Goal: Task Accomplishment & Management: Use online tool/utility

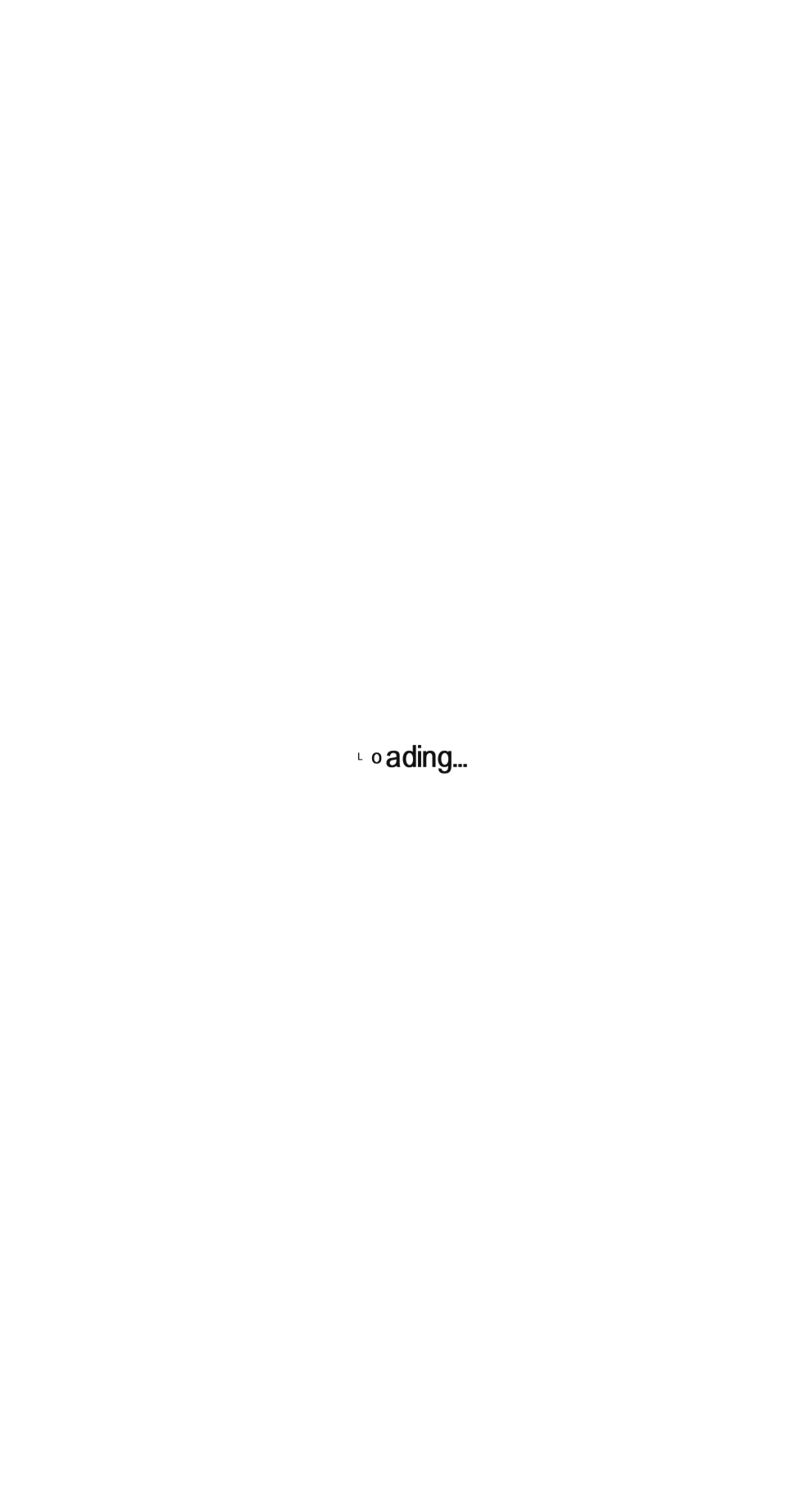
click at [663, 1142] on div at bounding box center [401, 756] width 803 height 1512
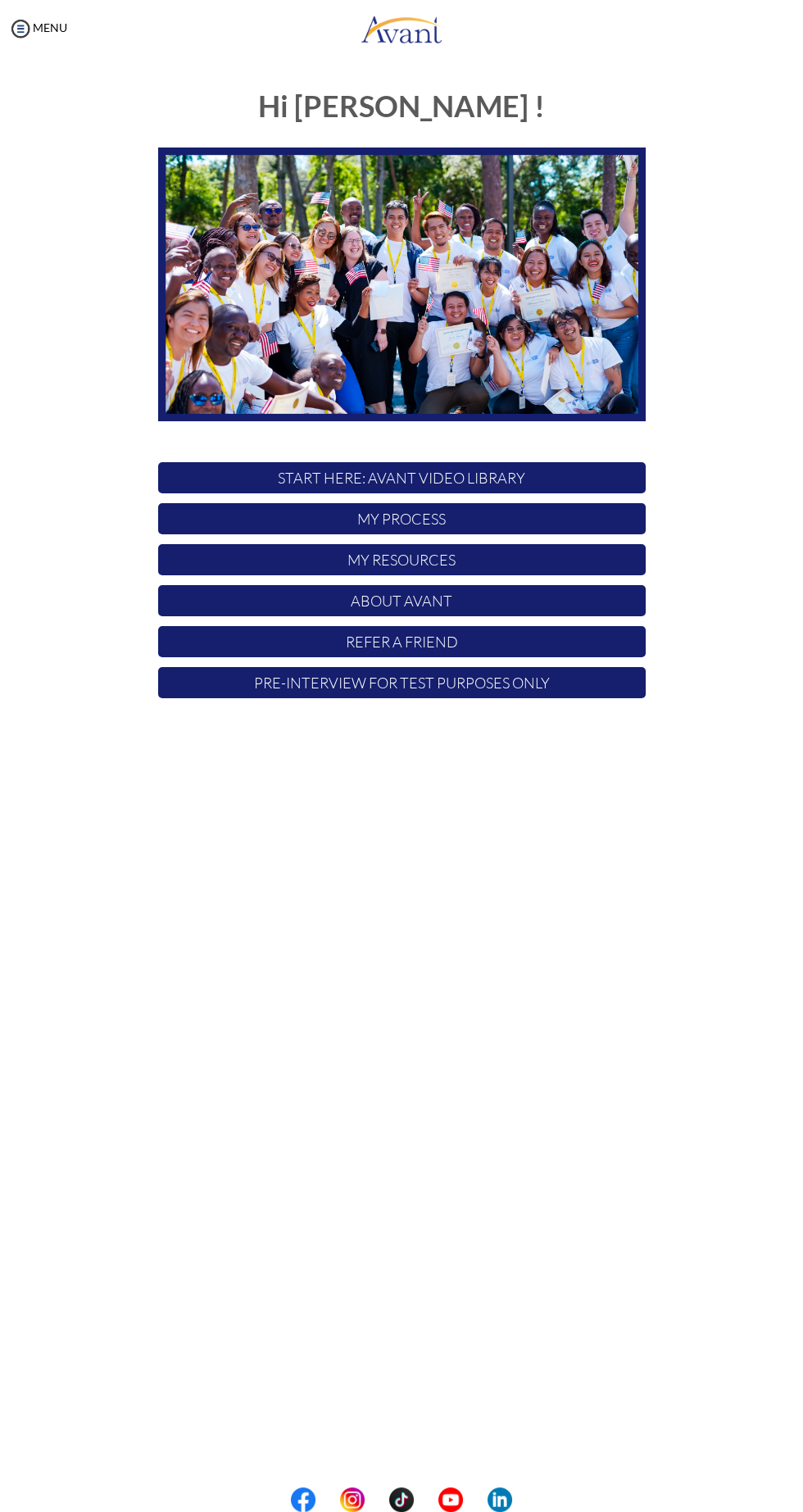
click at [372, 527] on p "My Process" at bounding box center [402, 519] width 488 height 31
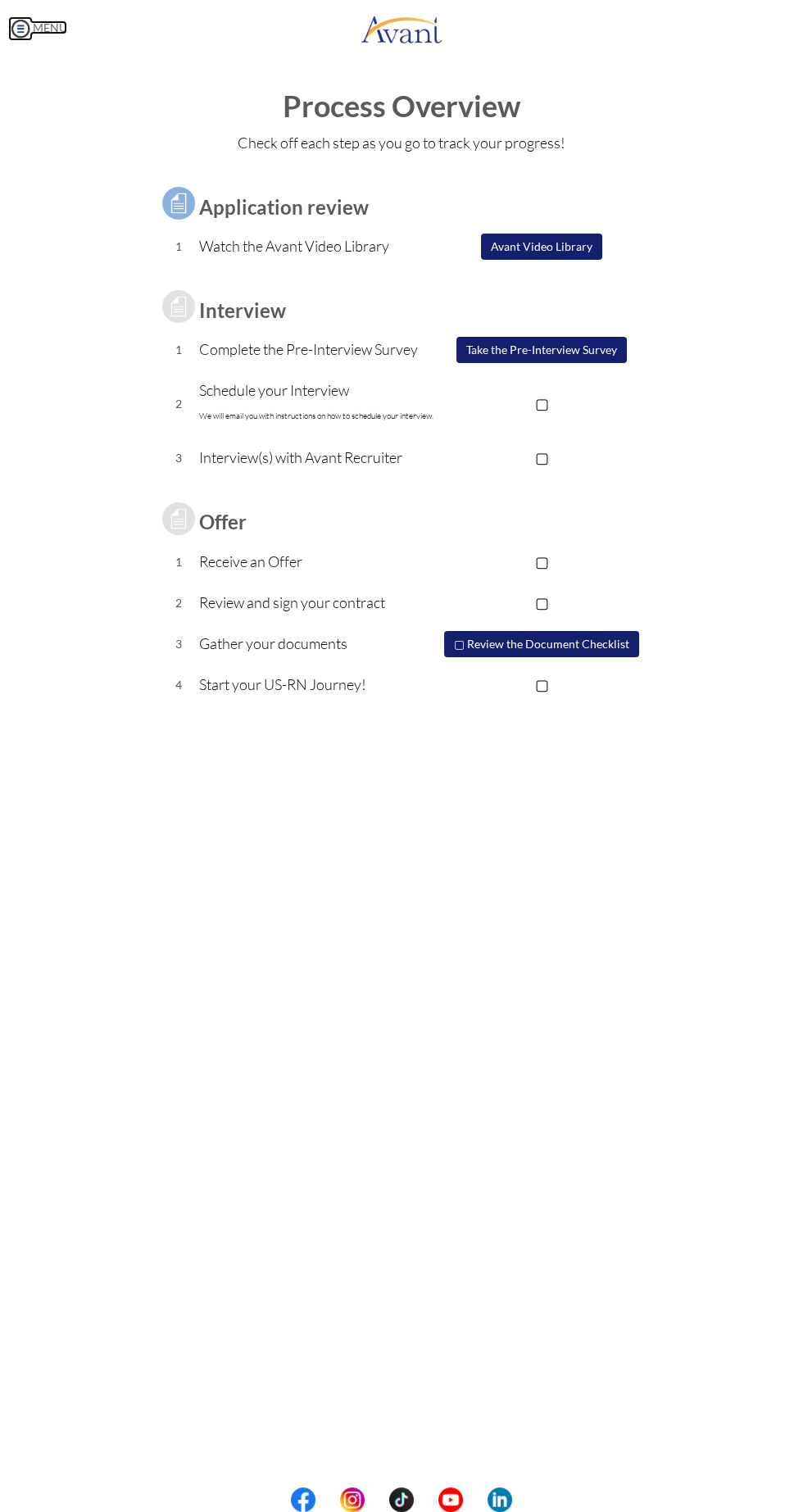
click at [24, 38] on img at bounding box center [19, 28] width 24 height 24
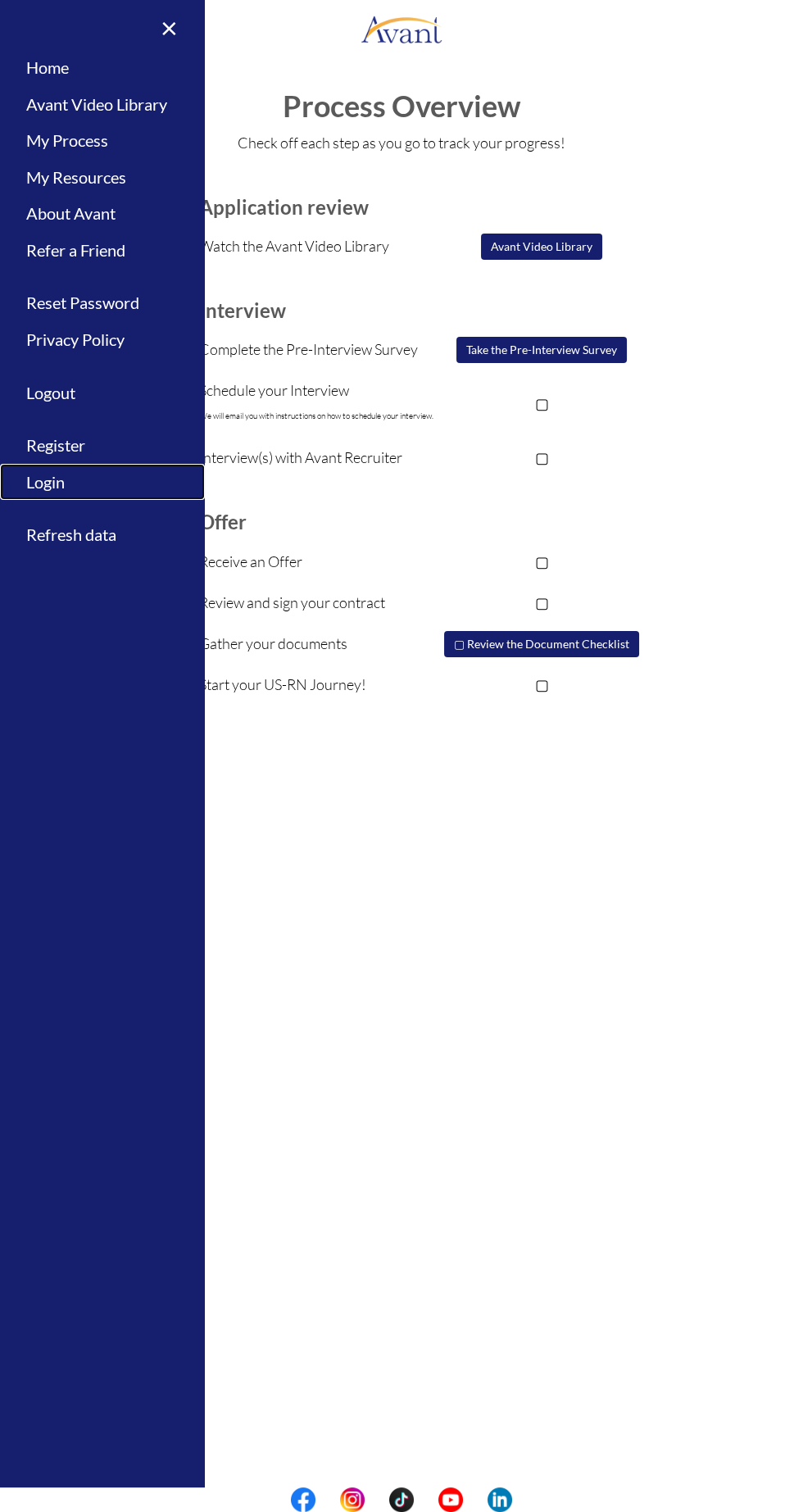
click at [44, 482] on link "Login" at bounding box center [102, 482] width 205 height 37
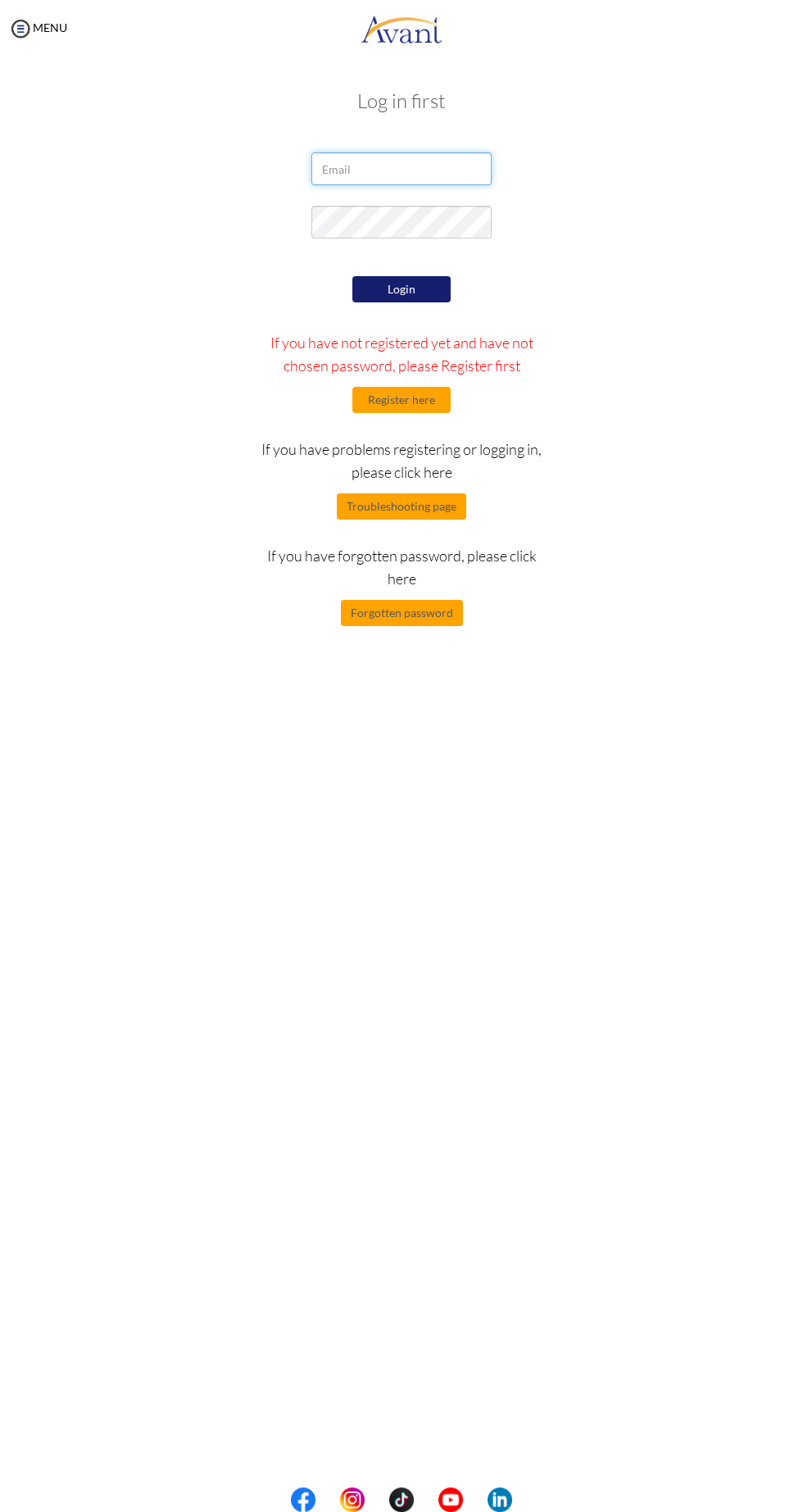
click at [360, 169] on input "email" at bounding box center [401, 169] width 181 height 33
type input "[EMAIL_ADDRESS][DOMAIN_NAME]"
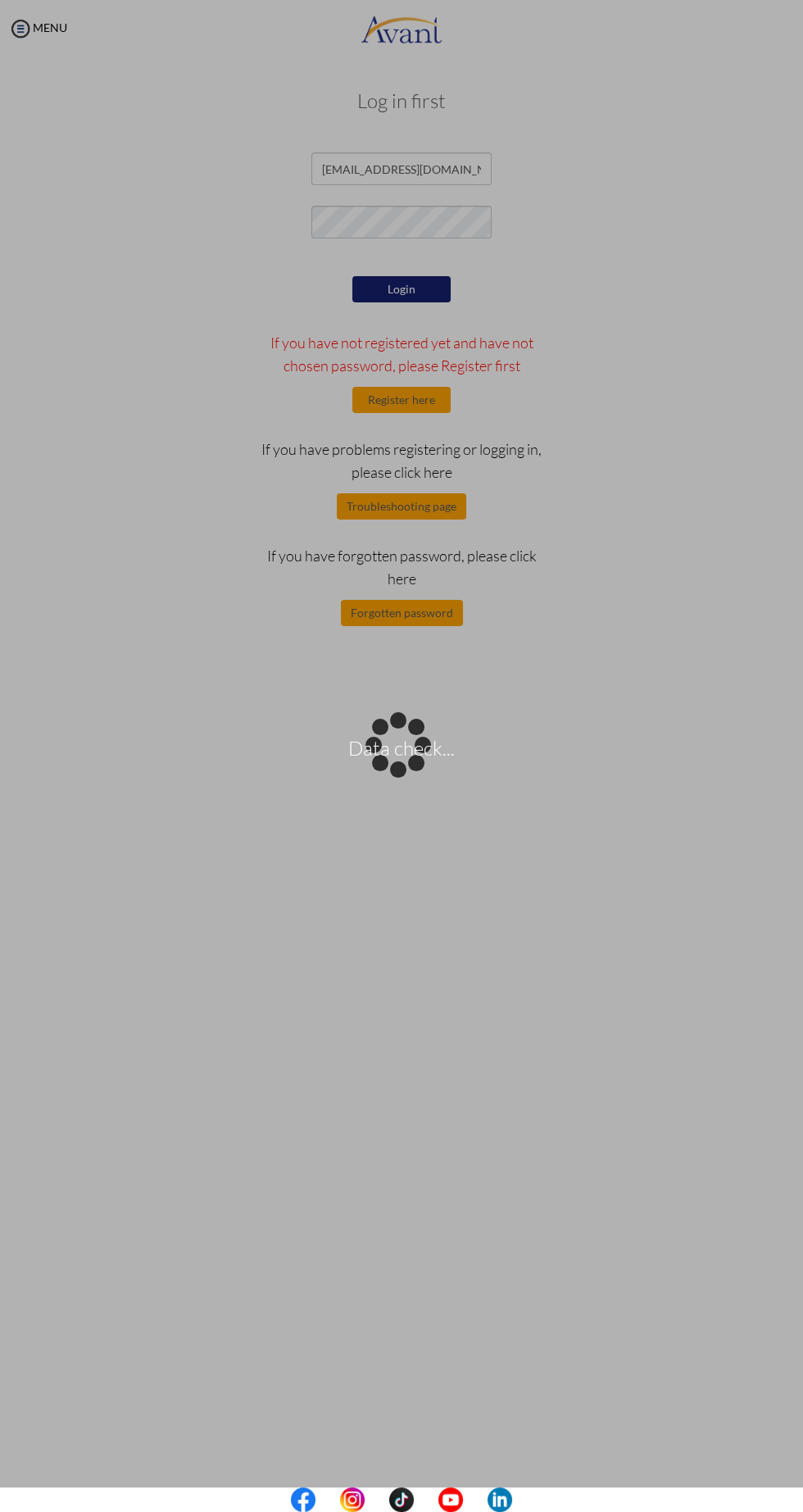
click at [390, 745] on div "Data check..." at bounding box center [402, 756] width 23 height 23
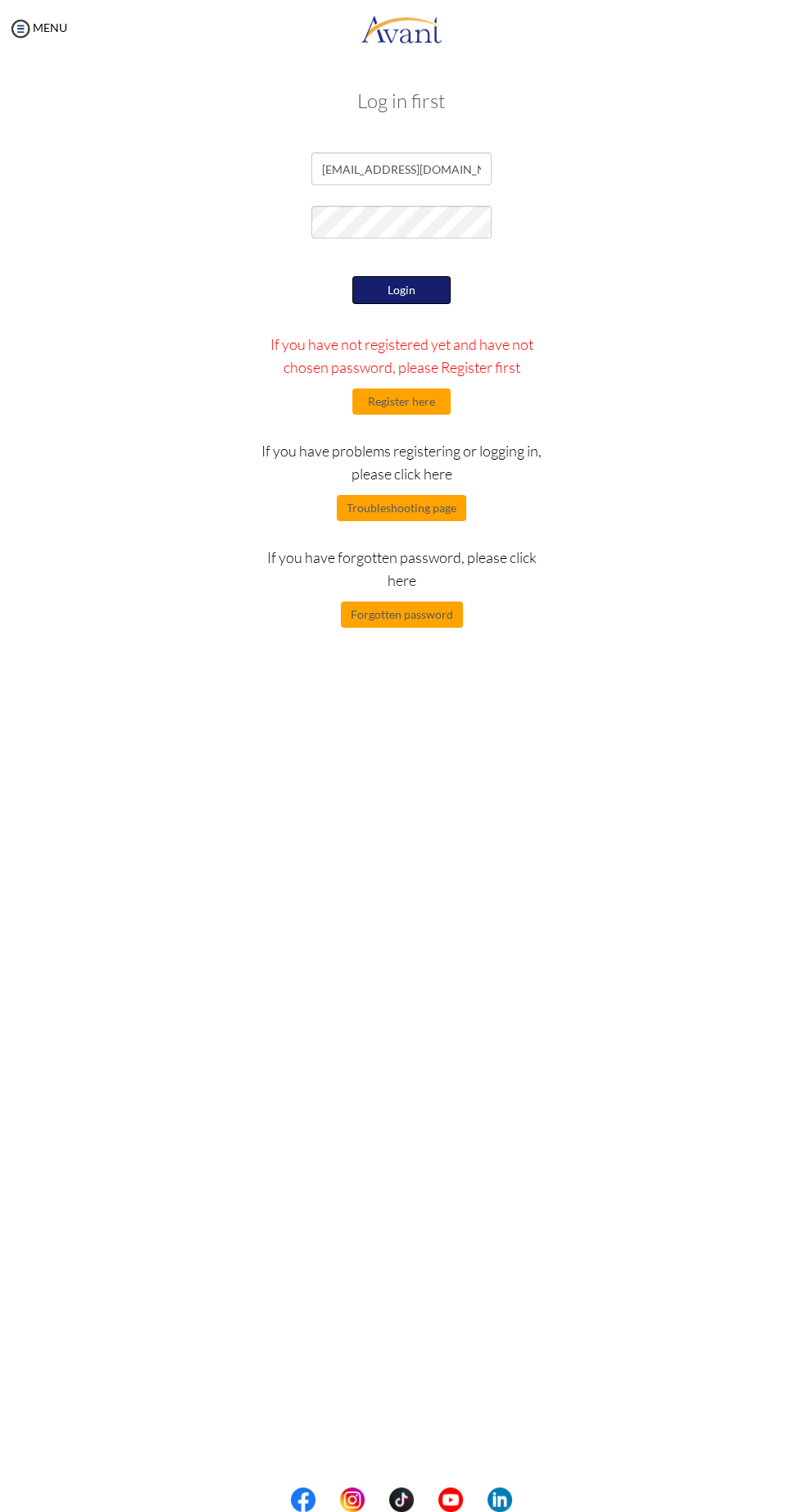
click at [401, 288] on button "Login" at bounding box center [402, 290] width 99 height 28
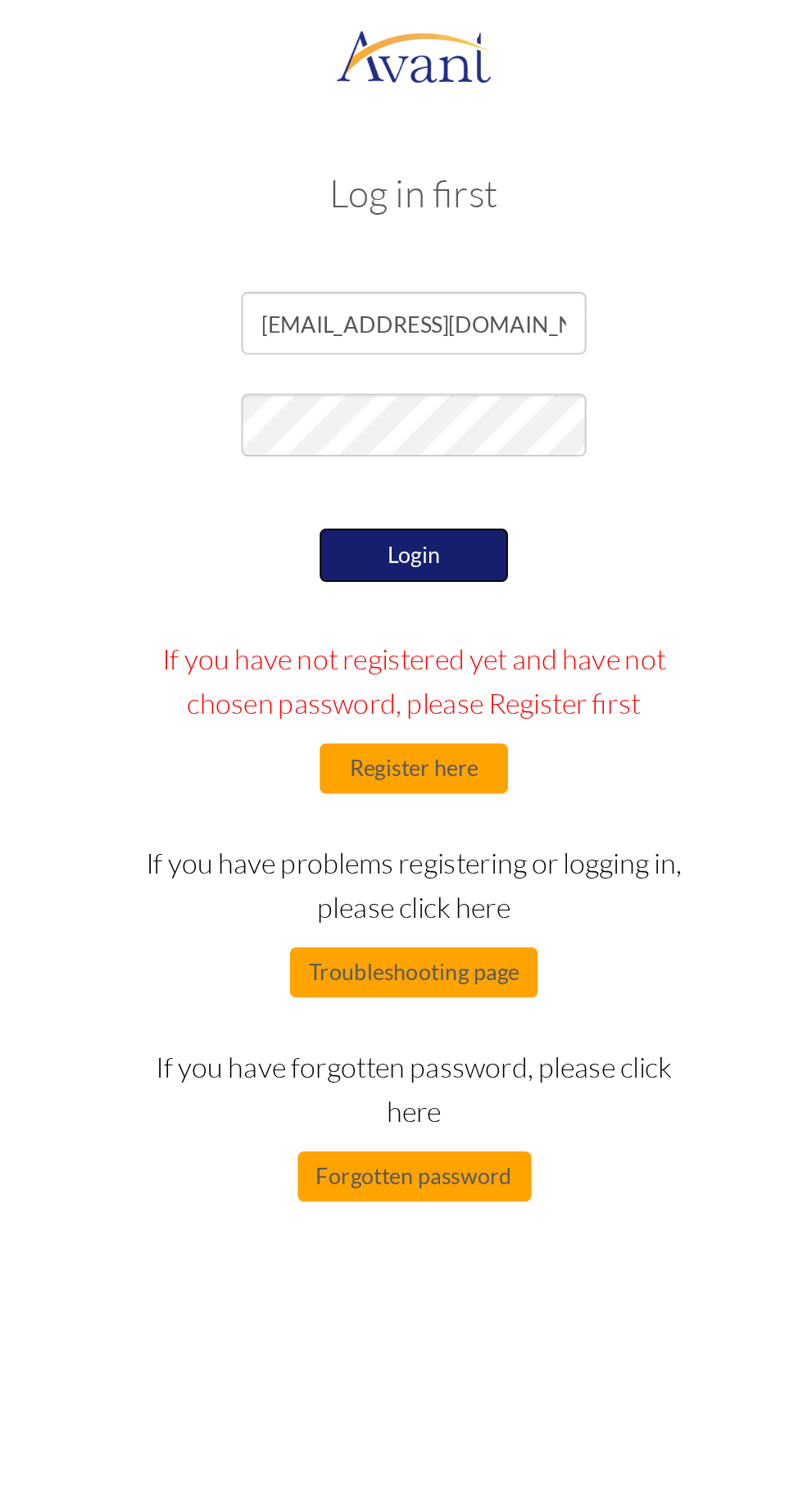
click at [410, 300] on button "Login" at bounding box center [402, 290] width 99 height 28
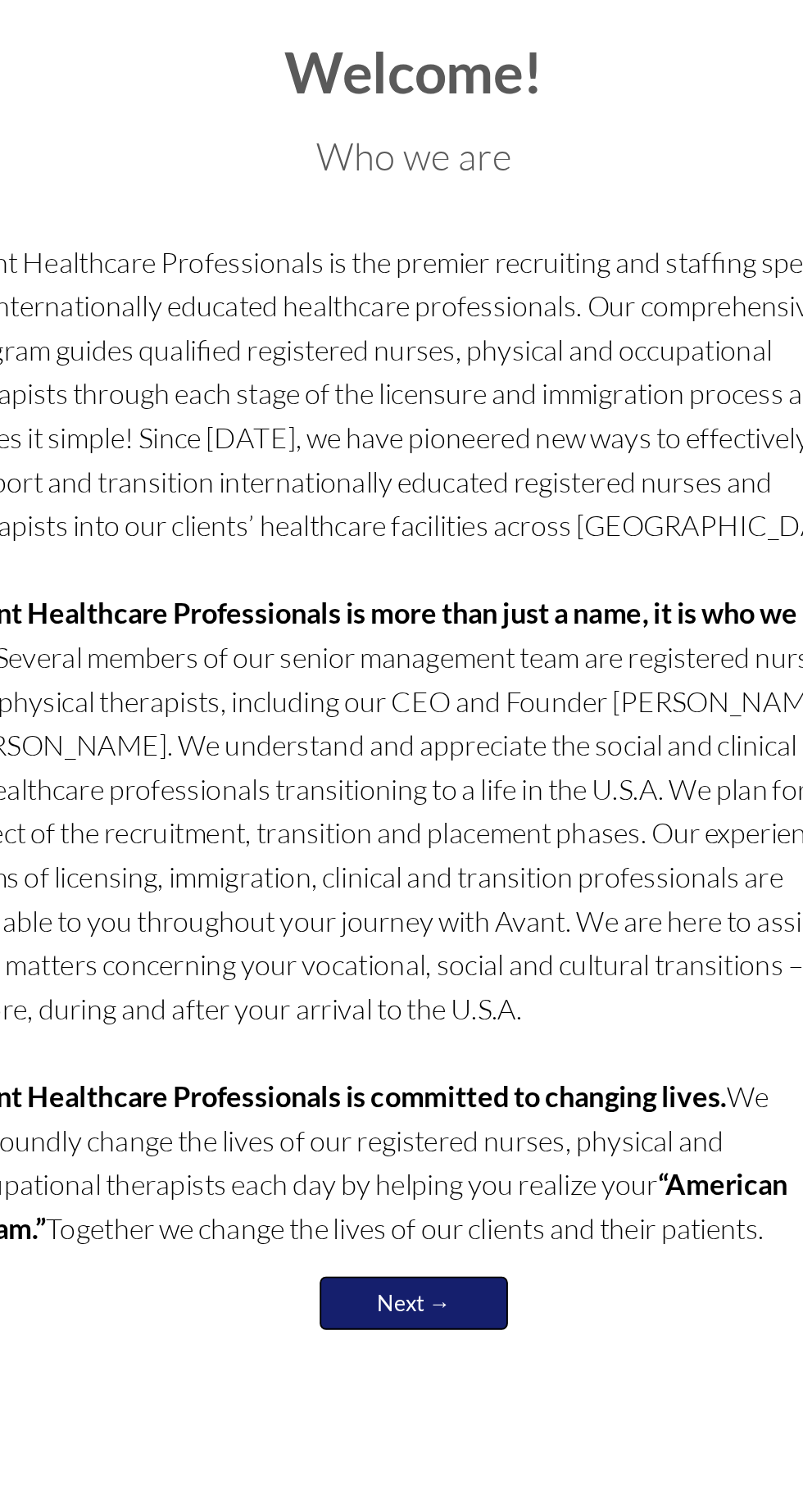
click at [427, 748] on link "Next →" at bounding box center [402, 749] width 99 height 28
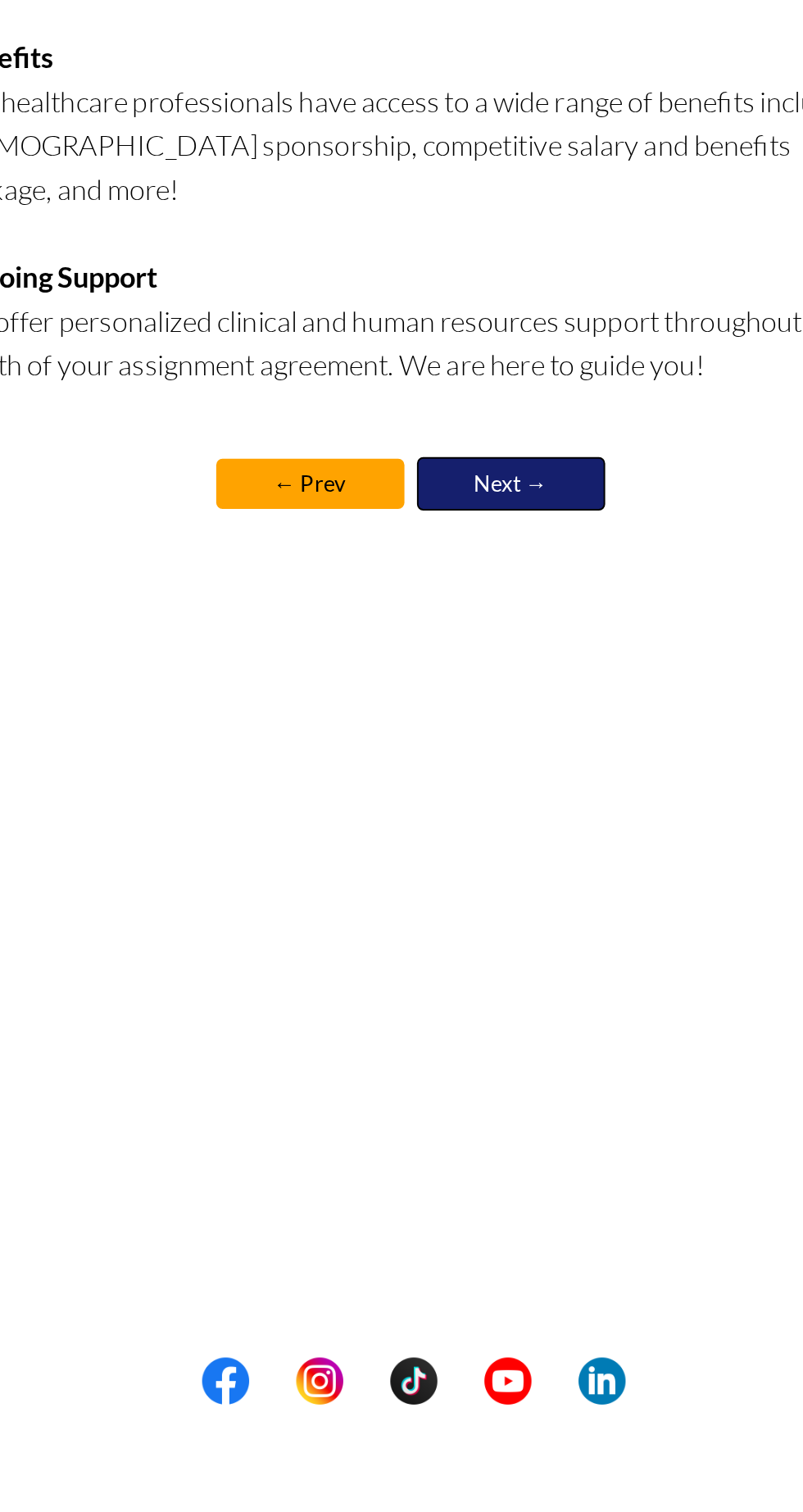
click at [472, 1017] on link "Next →" at bounding box center [452, 1031] width 99 height 28
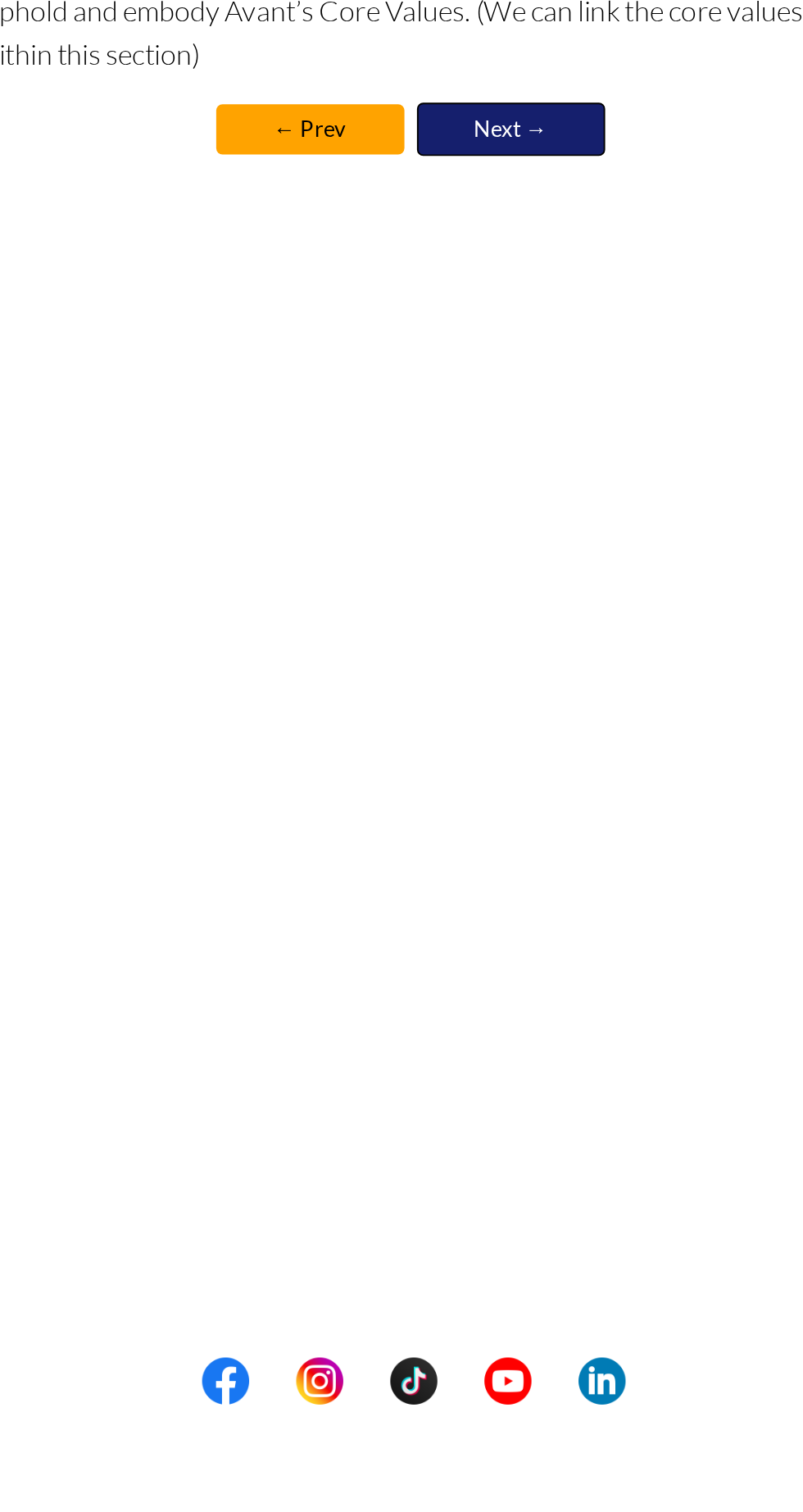
click at [445, 832] on link "Next →" at bounding box center [452, 845] width 99 height 28
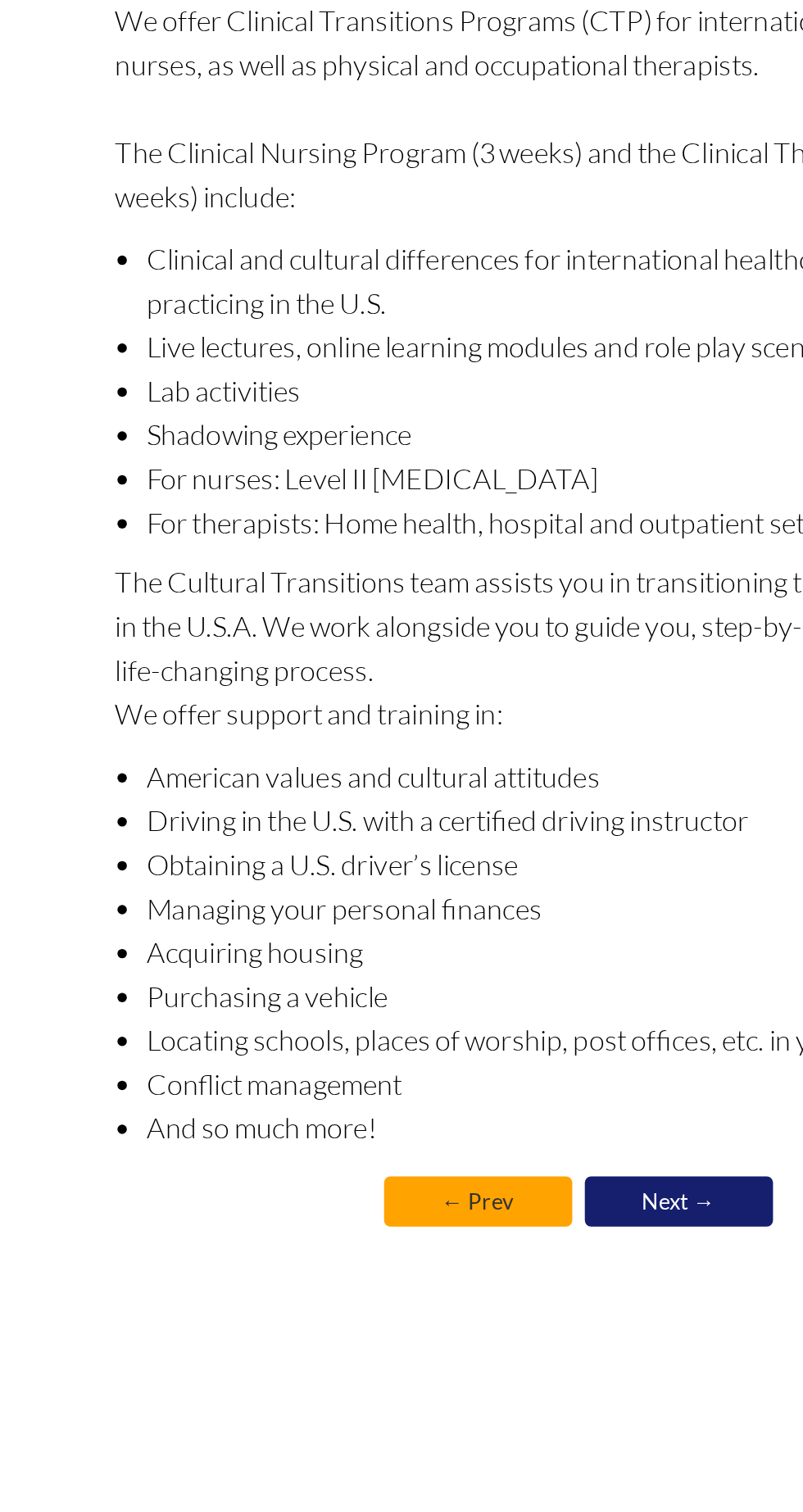
click at [333, 781] on link "← Prev" at bounding box center [348, 772] width 99 height 26
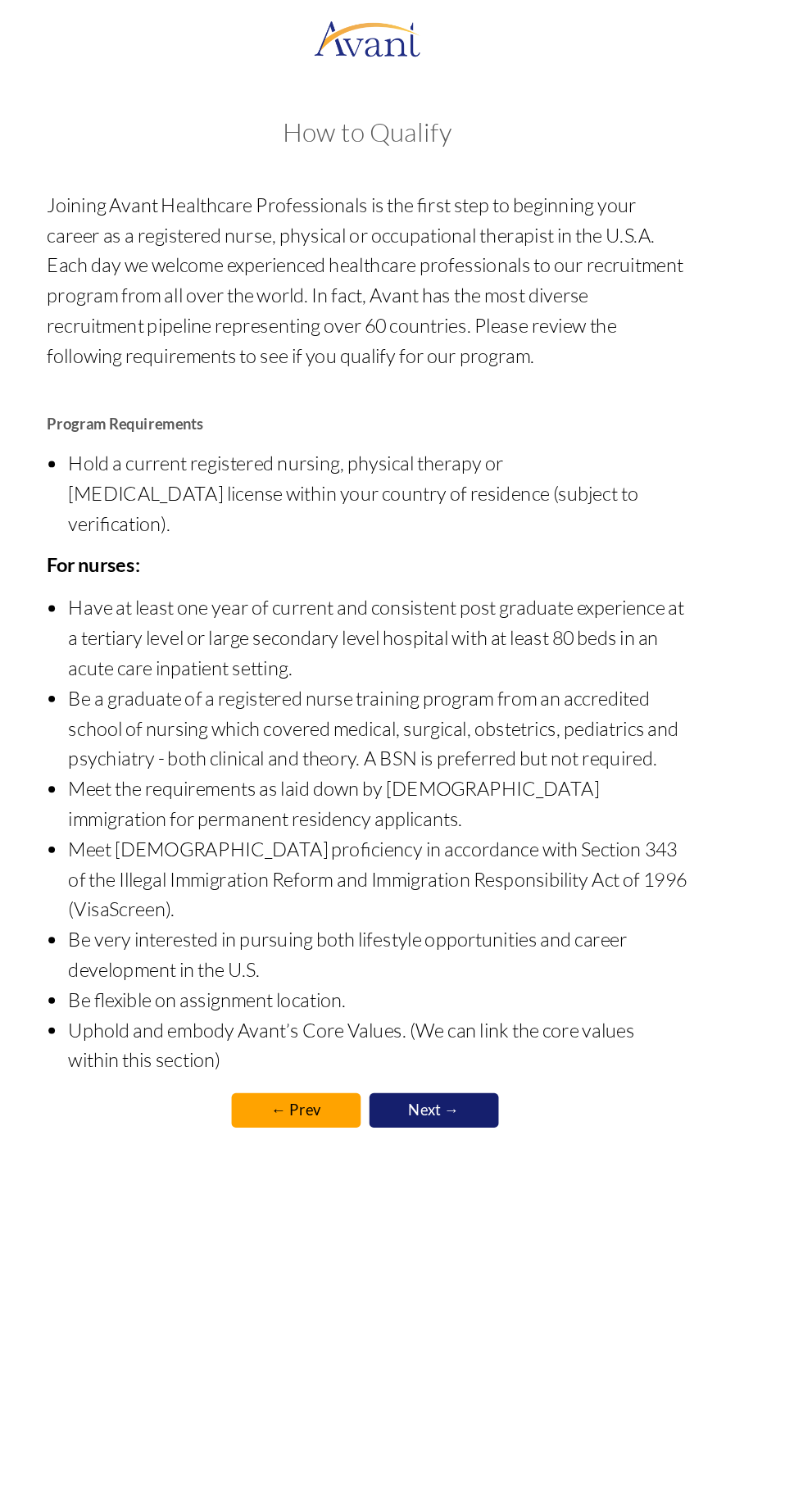
click at [615, 998] on div "My Status What is the next step? We would like you to watch the introductory vi…" at bounding box center [401, 813] width 803 height 1512
click at [348, 832] on link "← Prev" at bounding box center [348, 844] width 99 height 26
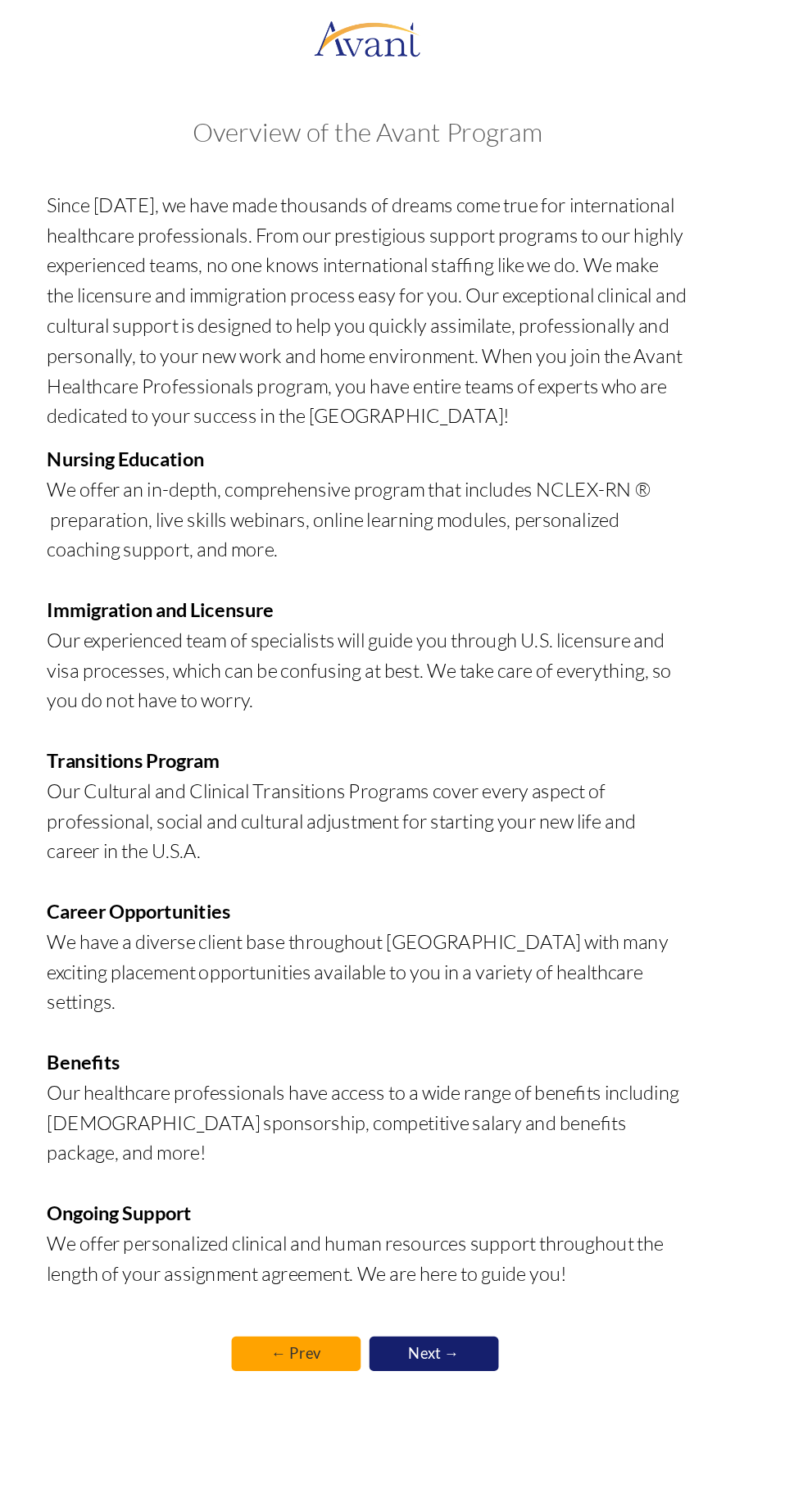
click at [356, 1017] on link "← Prev" at bounding box center [348, 1030] width 99 height 26
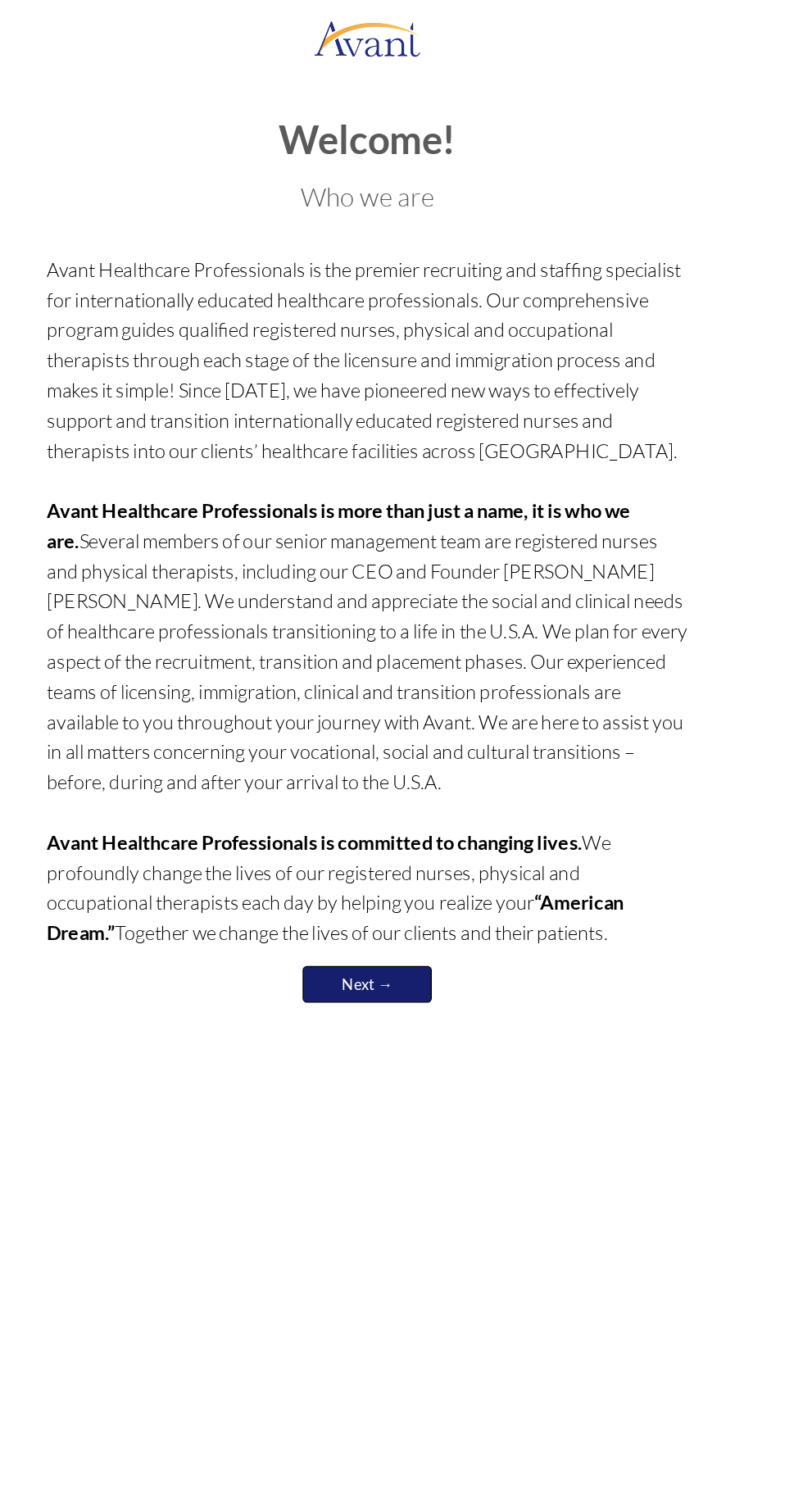
click at [400, 755] on link "Next →" at bounding box center [402, 749] width 99 height 28
